Goal: Task Accomplishment & Management: Manage account settings

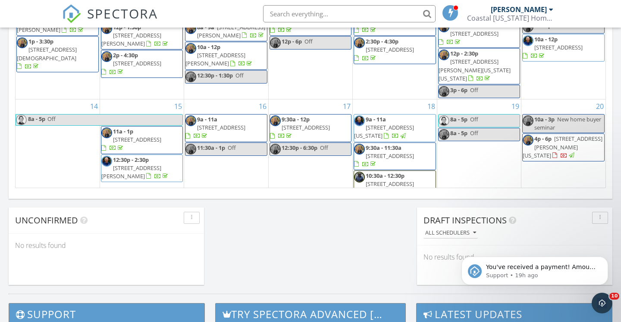
scroll to position [785, 621]
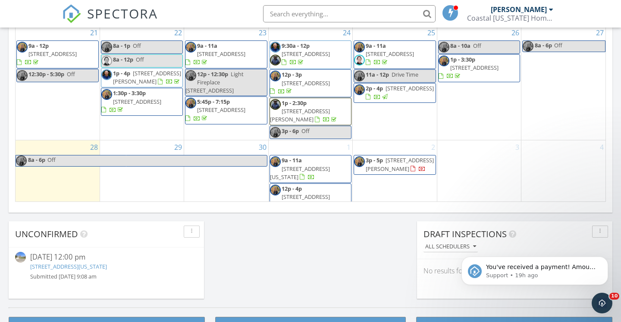
scroll to position [221, 0]
click at [325, 194] on span "2304 Mossy Hollow Pl, Virginia Beach 23454" at bounding box center [300, 202] width 60 height 16
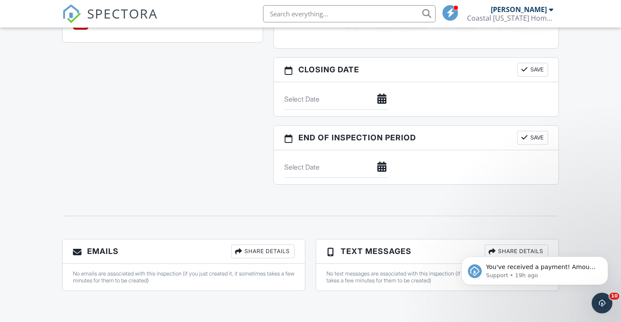
scroll to position [844, 0]
click at [606, 258] on icon "Dismiss notification" at bounding box center [605, 259] width 5 height 5
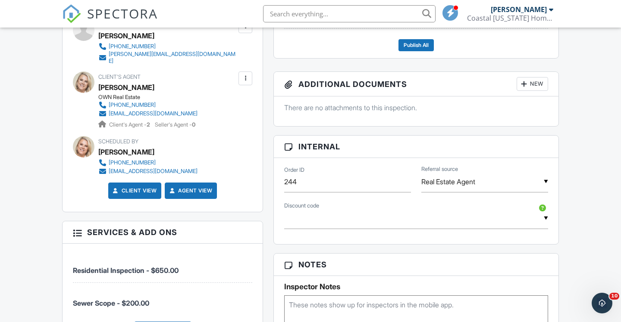
scroll to position [388, 0]
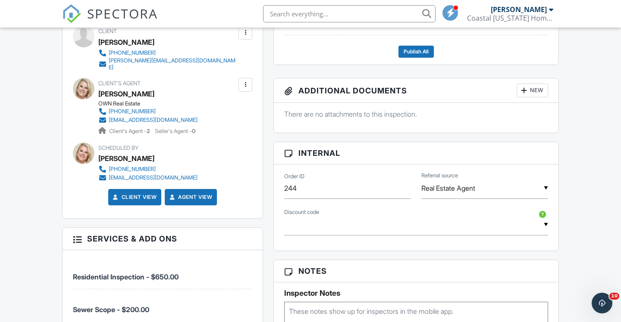
click at [545, 234] on input "text" at bounding box center [416, 225] width 264 height 21
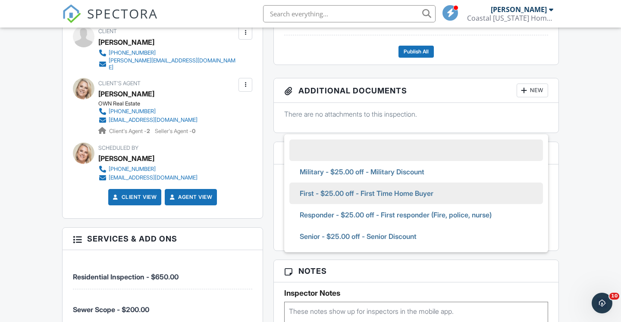
click at [412, 203] on span "First - $25.00 off - First Time Home Buyer" at bounding box center [366, 194] width 147 height 22
type input "First - $25.00 off - First Time Home Buyer"
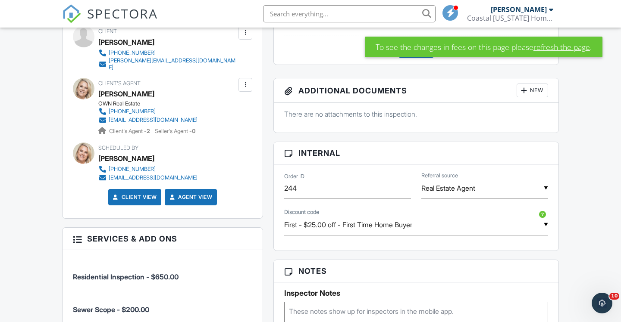
click at [575, 49] on link "refresh the page" at bounding box center [561, 46] width 56 height 11
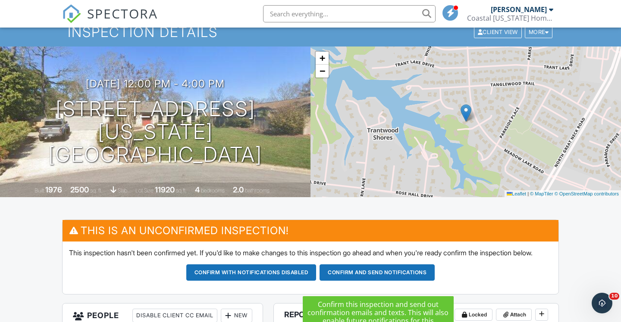
click at [418, 281] on button "Confirm and send notifications" at bounding box center [376, 273] width 115 height 16
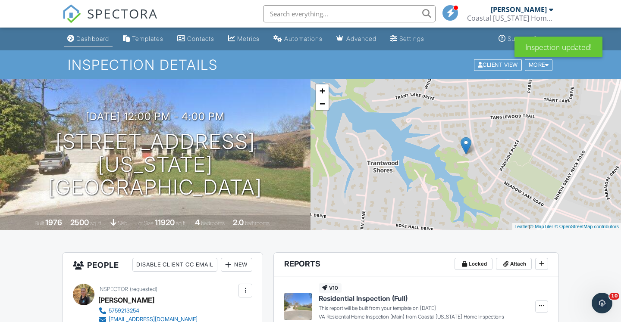
click at [95, 41] on div "Dashboard" at bounding box center [92, 38] width 33 height 7
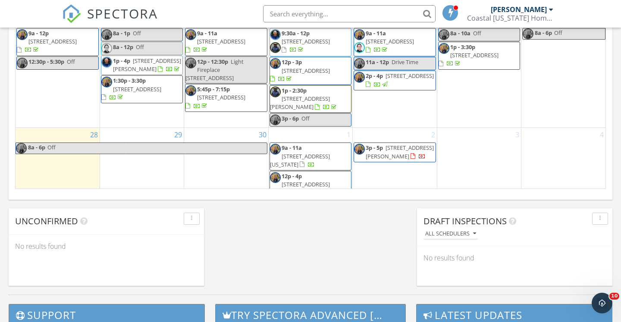
scroll to position [597, 0]
